Goal: Go to known website: Go to known website

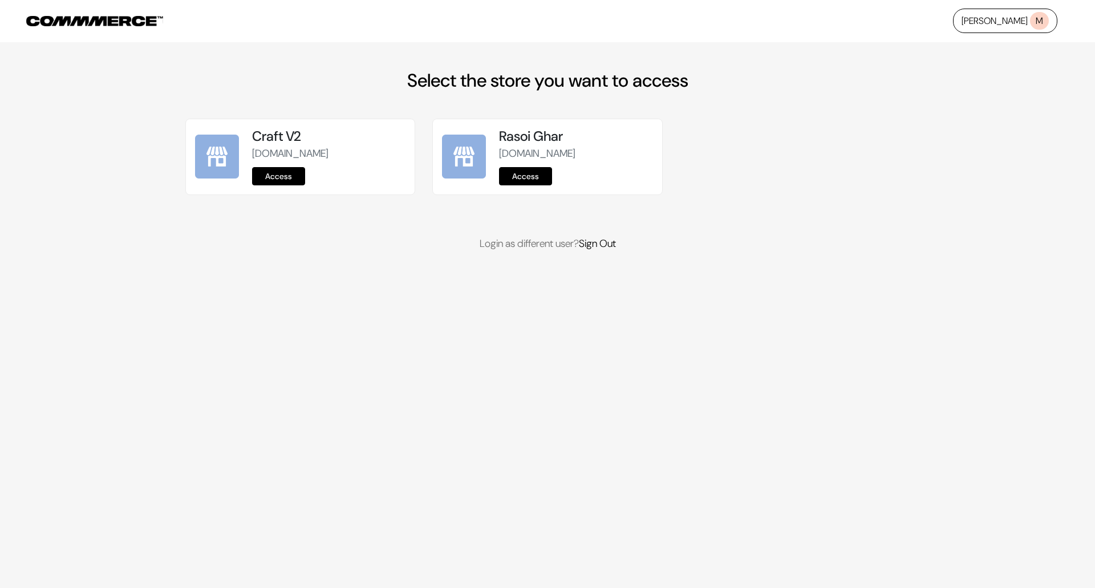
click at [519, 177] on link "Access" at bounding box center [525, 176] width 53 height 18
click at [285, 179] on link "Access" at bounding box center [278, 176] width 53 height 18
click at [532, 177] on link "Access" at bounding box center [525, 176] width 53 height 18
click at [516, 173] on link "Access" at bounding box center [525, 176] width 53 height 18
click at [285, 173] on link "Access" at bounding box center [278, 176] width 53 height 18
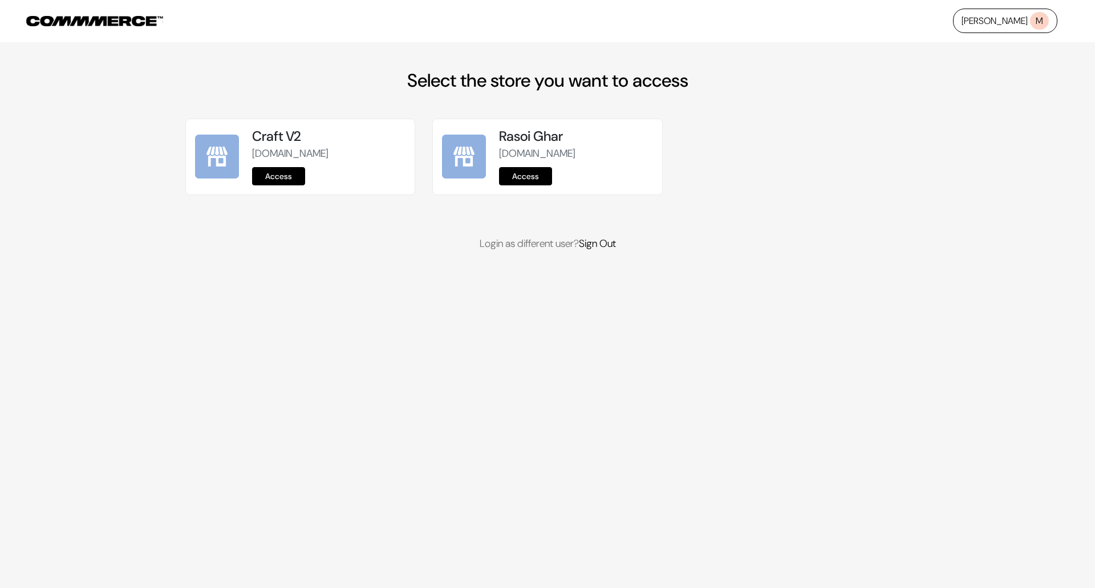
click at [525, 180] on link "Access" at bounding box center [525, 176] width 53 height 18
